Goal: Information Seeking & Learning: Learn about a topic

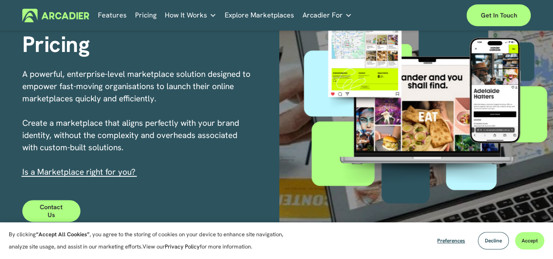
scroll to position [54, 0]
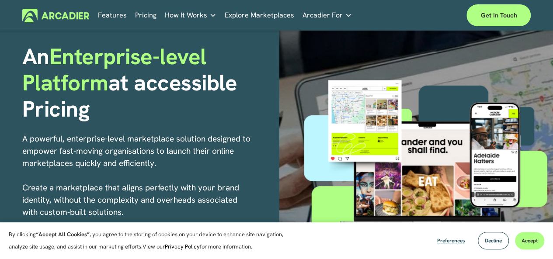
click at [113, 13] on link "Features" at bounding box center [112, 16] width 29 height 14
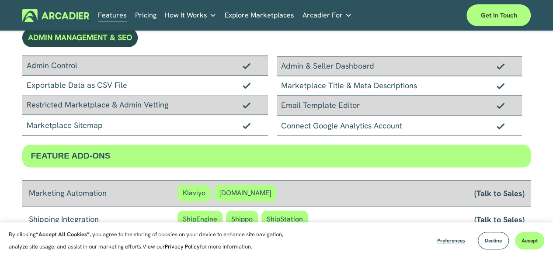
scroll to position [617, 0]
click at [144, 11] on link "Pricing" at bounding box center [145, 16] width 21 height 14
